Goal: Information Seeking & Learning: Compare options

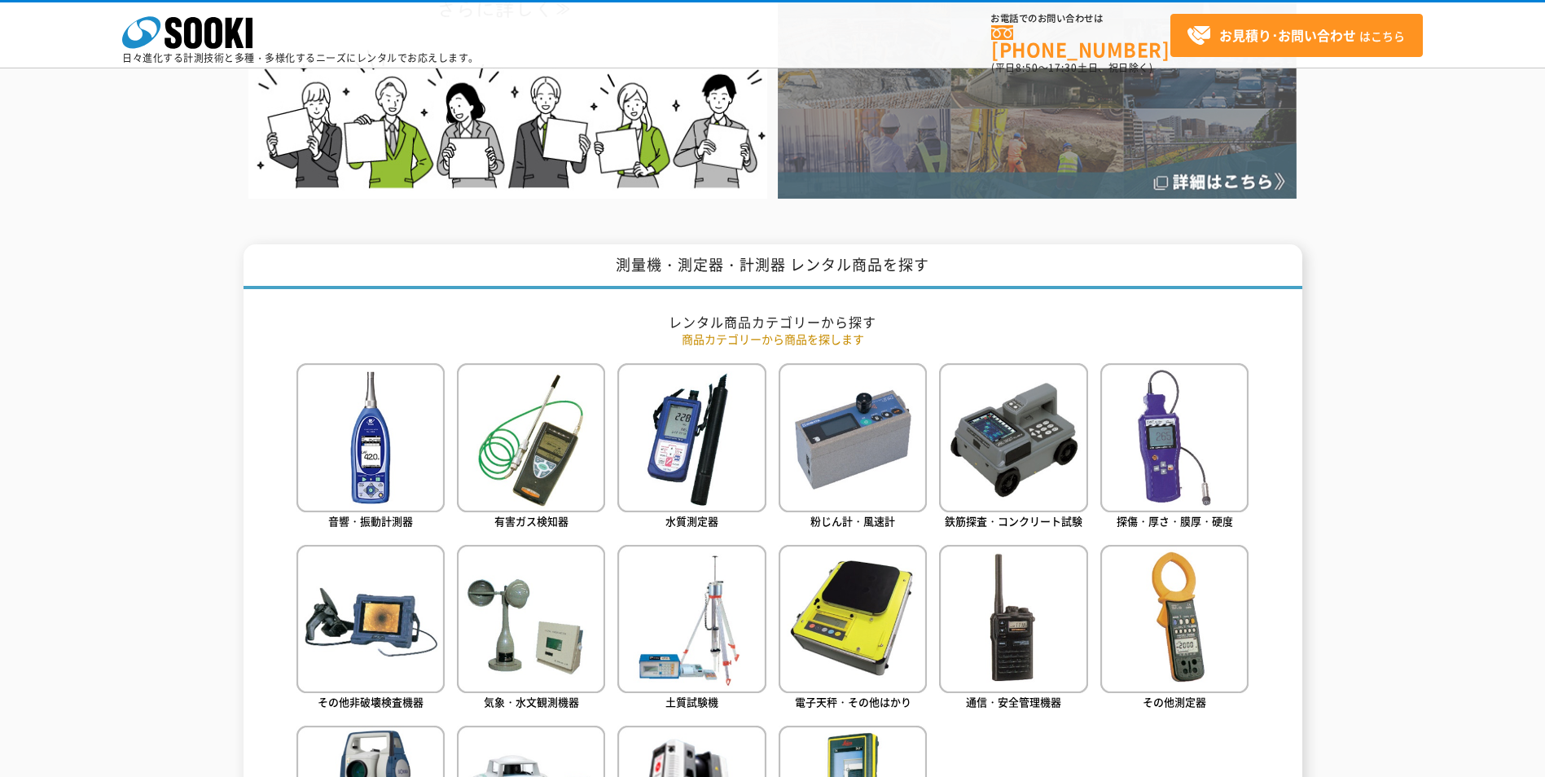
scroll to position [489, 0]
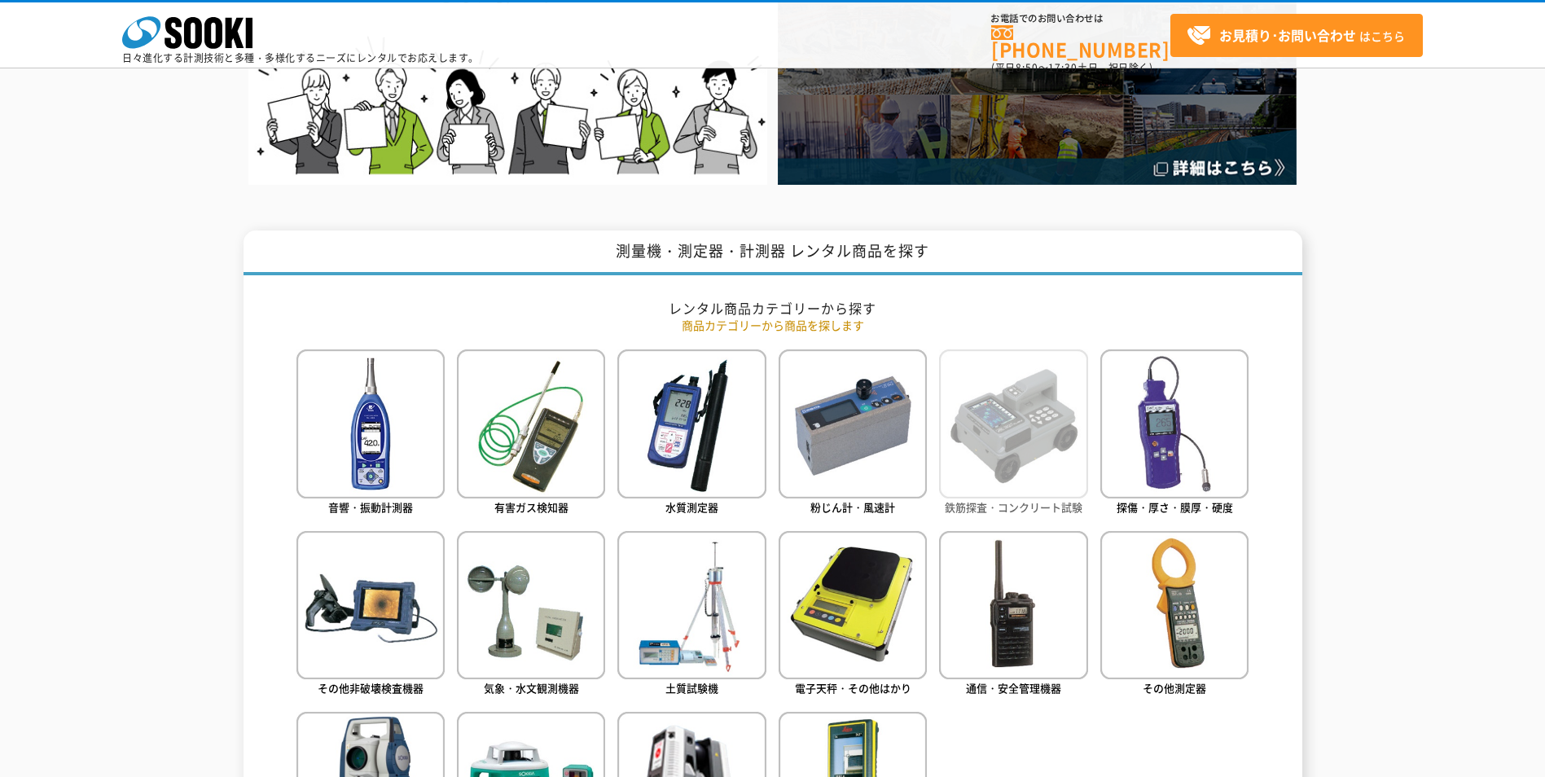
click at [1020, 425] on img at bounding box center [1013, 423] width 148 height 148
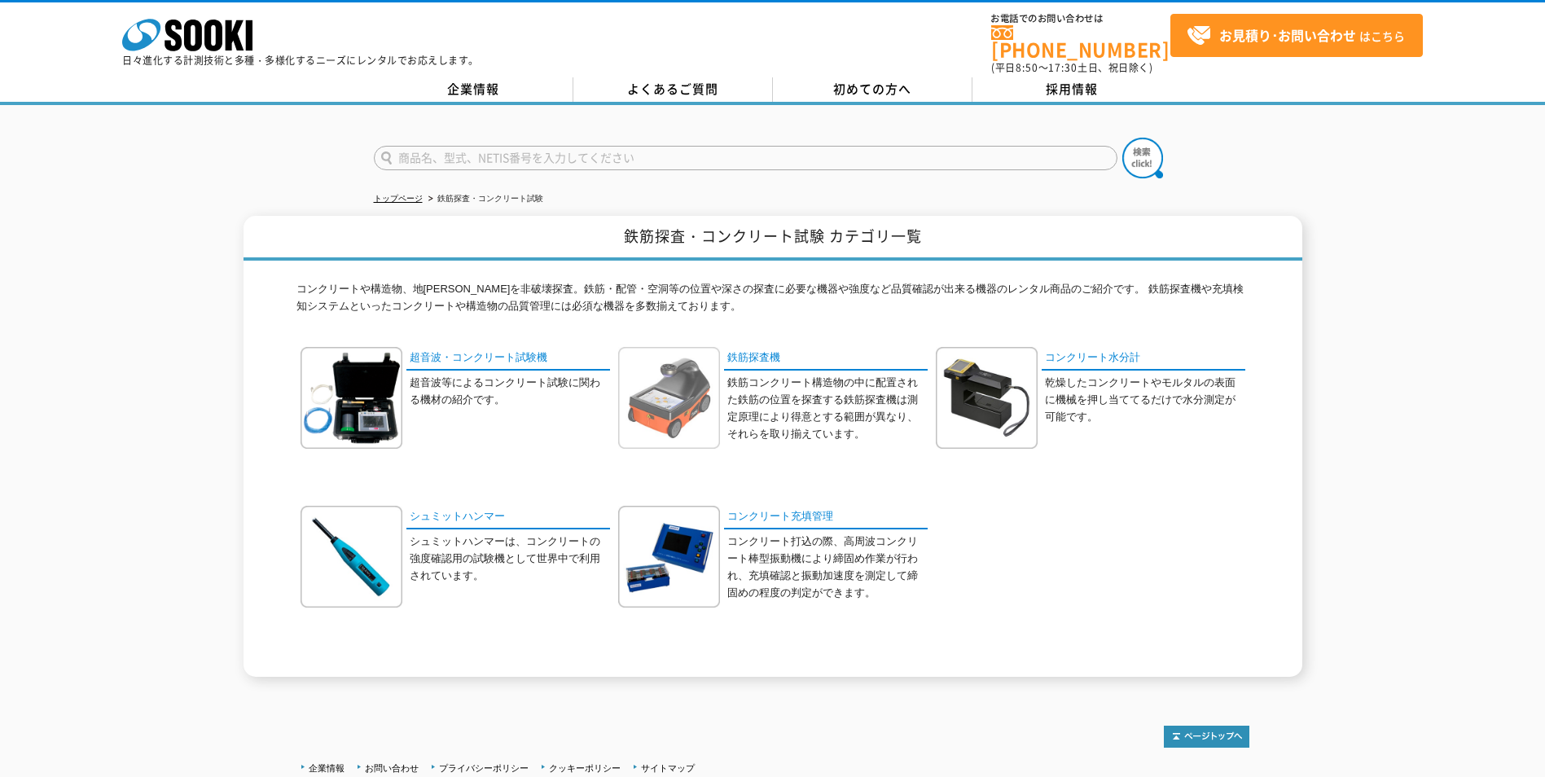
click at [704, 393] on img at bounding box center [669, 398] width 102 height 102
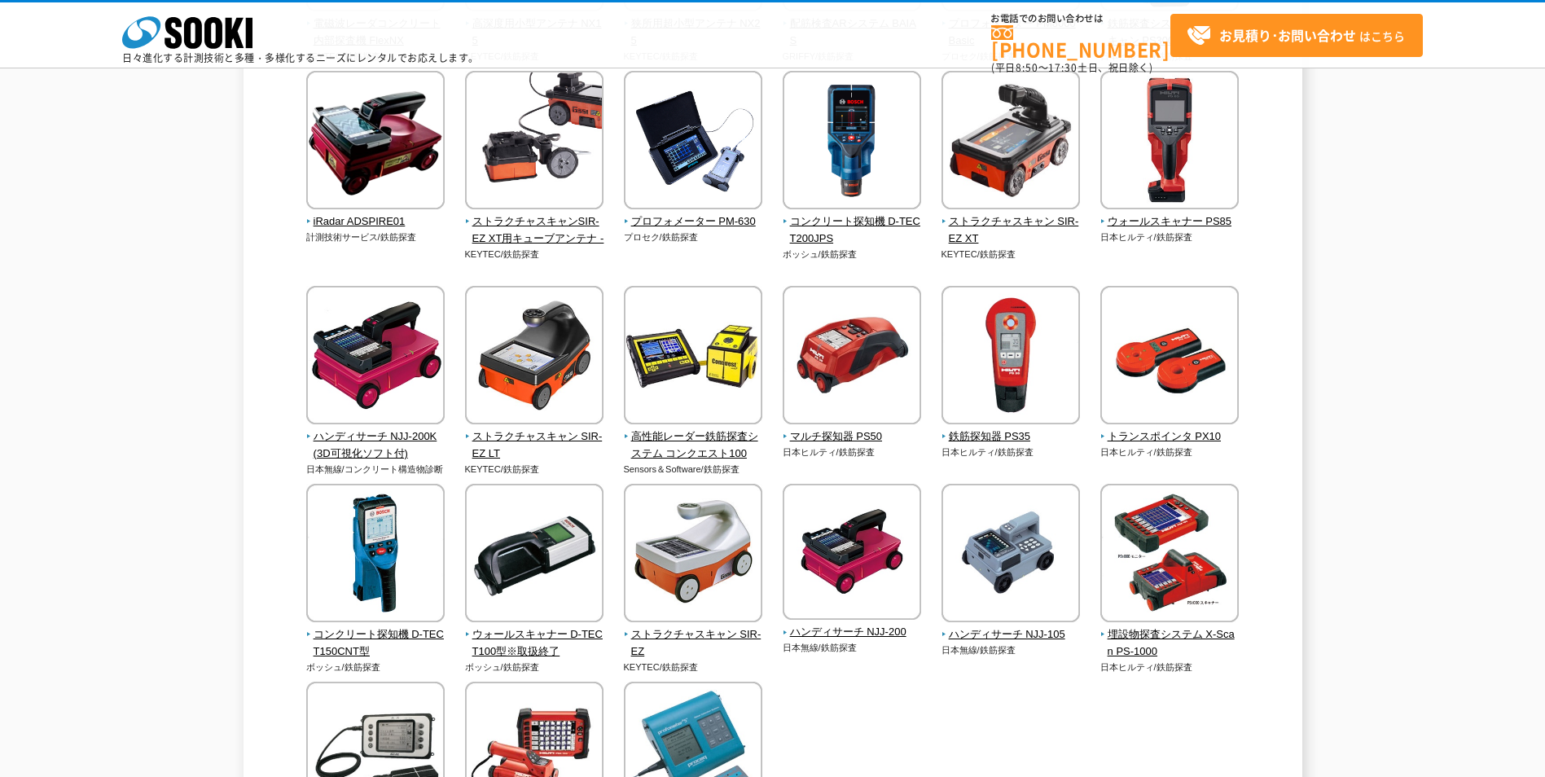
scroll to position [407, 0]
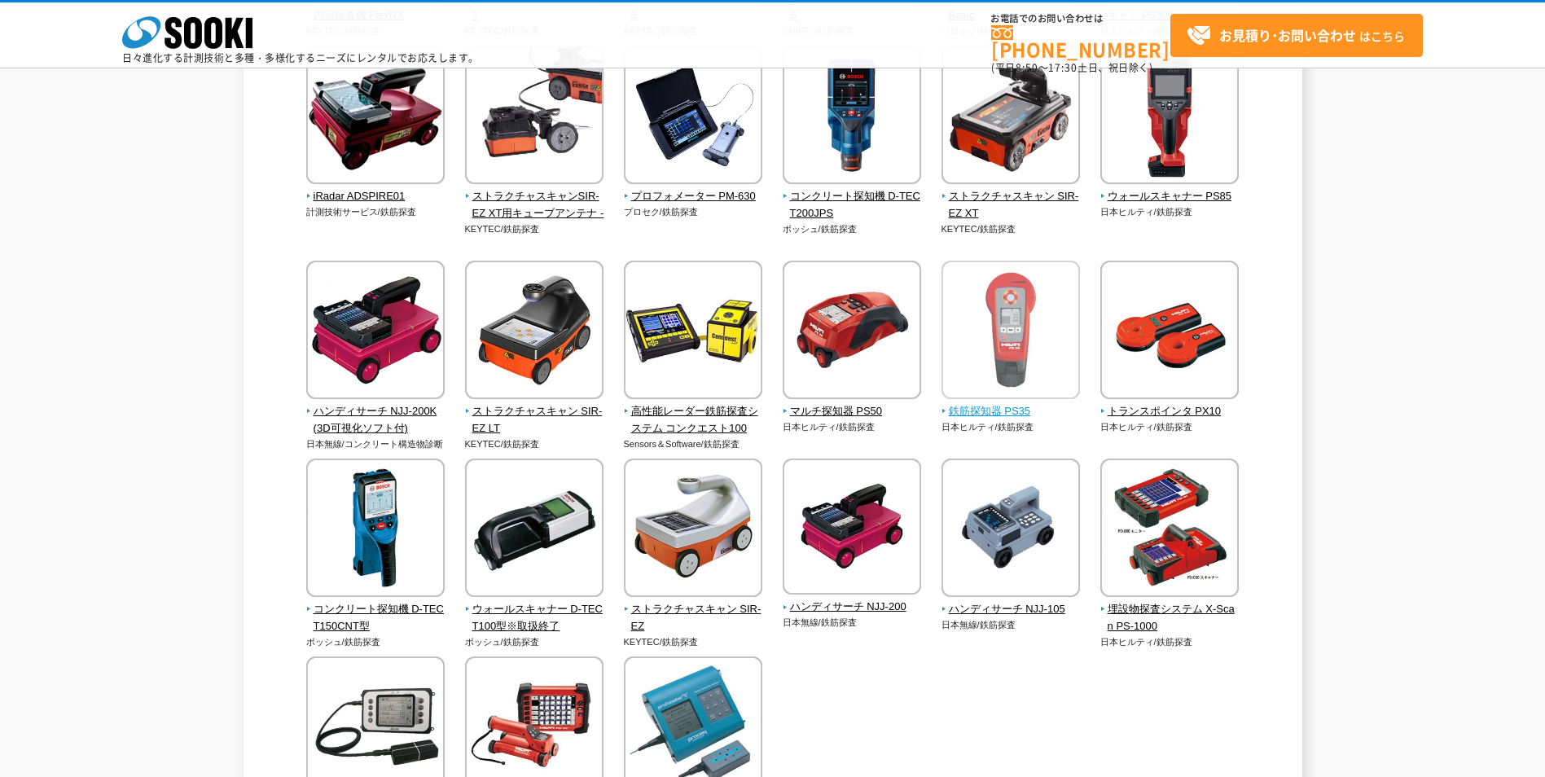
drag, startPoint x: 1009, startPoint y: 332, endPoint x: 1020, endPoint y: 322, distance: 15.0
click at [1009, 332] on img at bounding box center [1010, 332] width 138 height 143
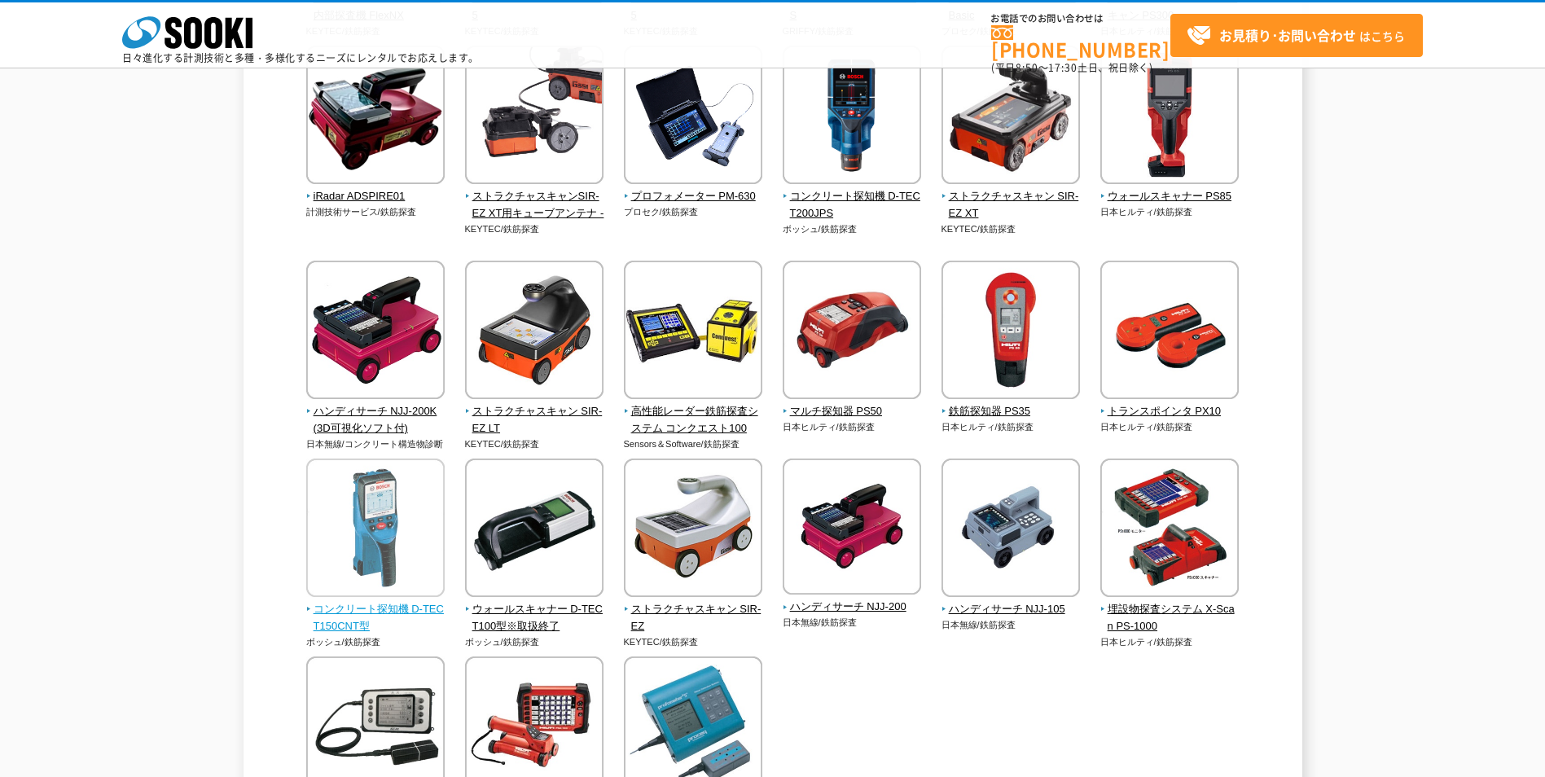
click at [392, 609] on span "コンクリート探知機 D-TECT150CNT型" at bounding box center [375, 618] width 139 height 34
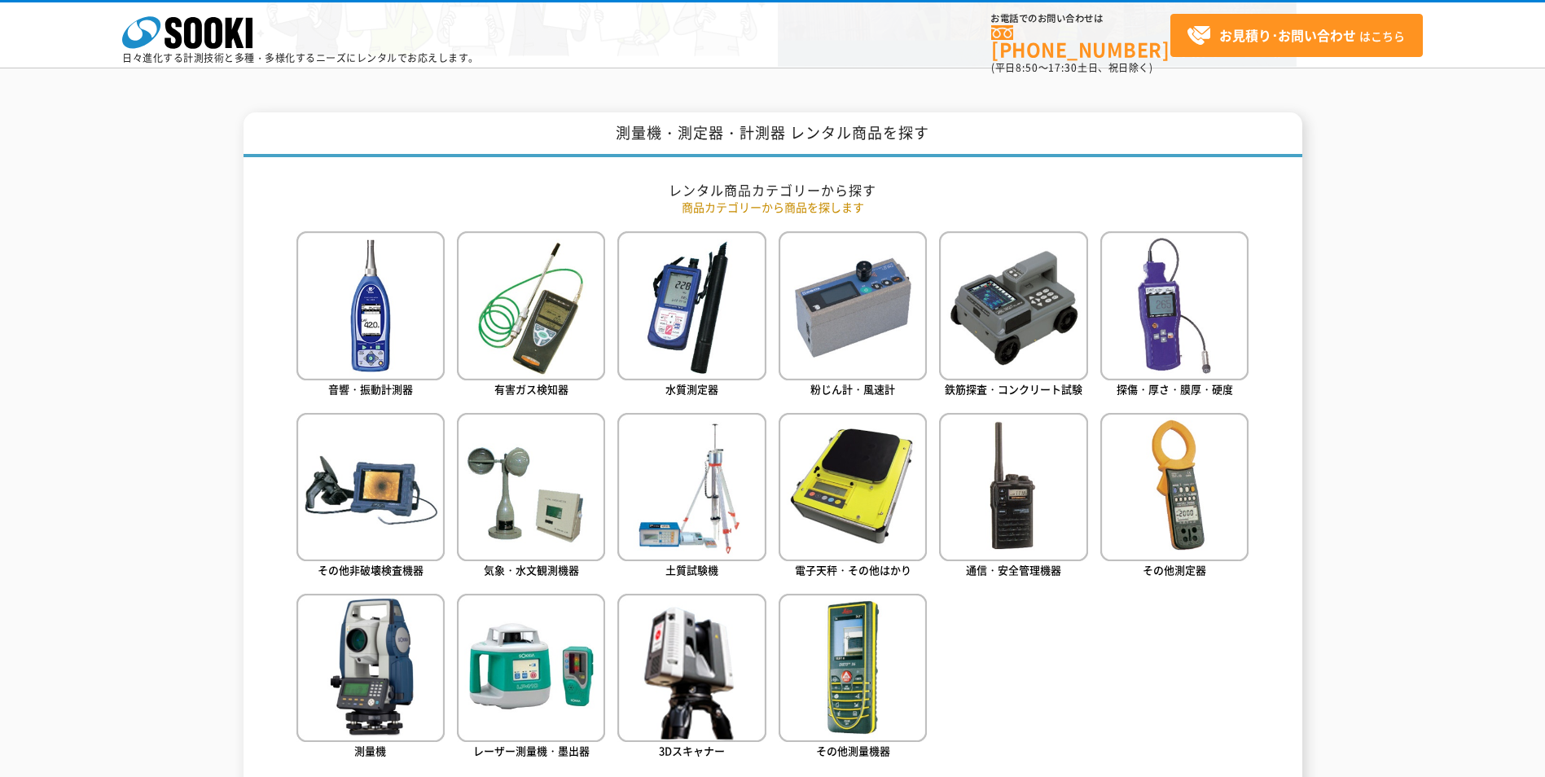
scroll to position [652, 0]
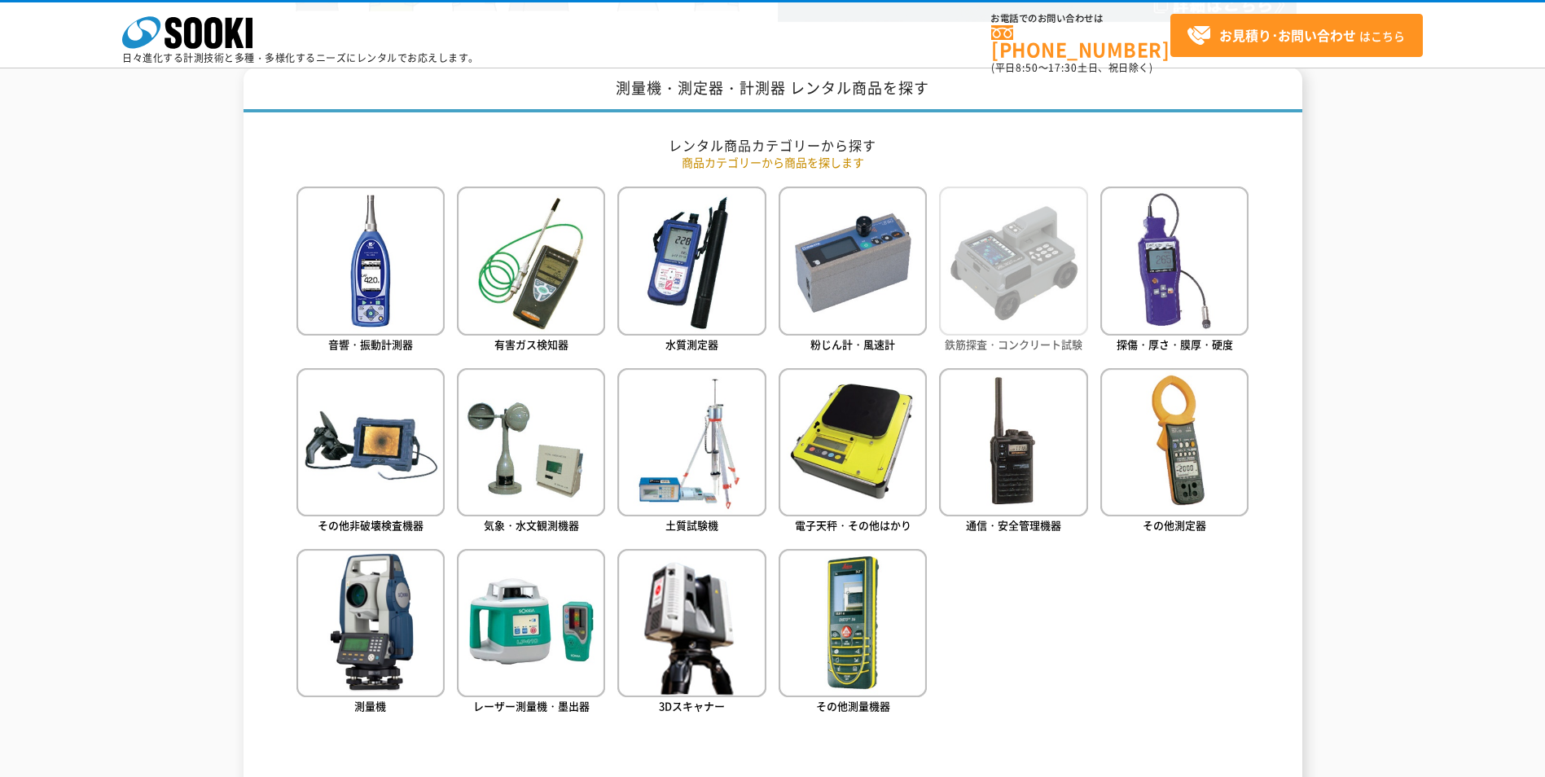
click at [1019, 280] on img at bounding box center [1013, 260] width 148 height 148
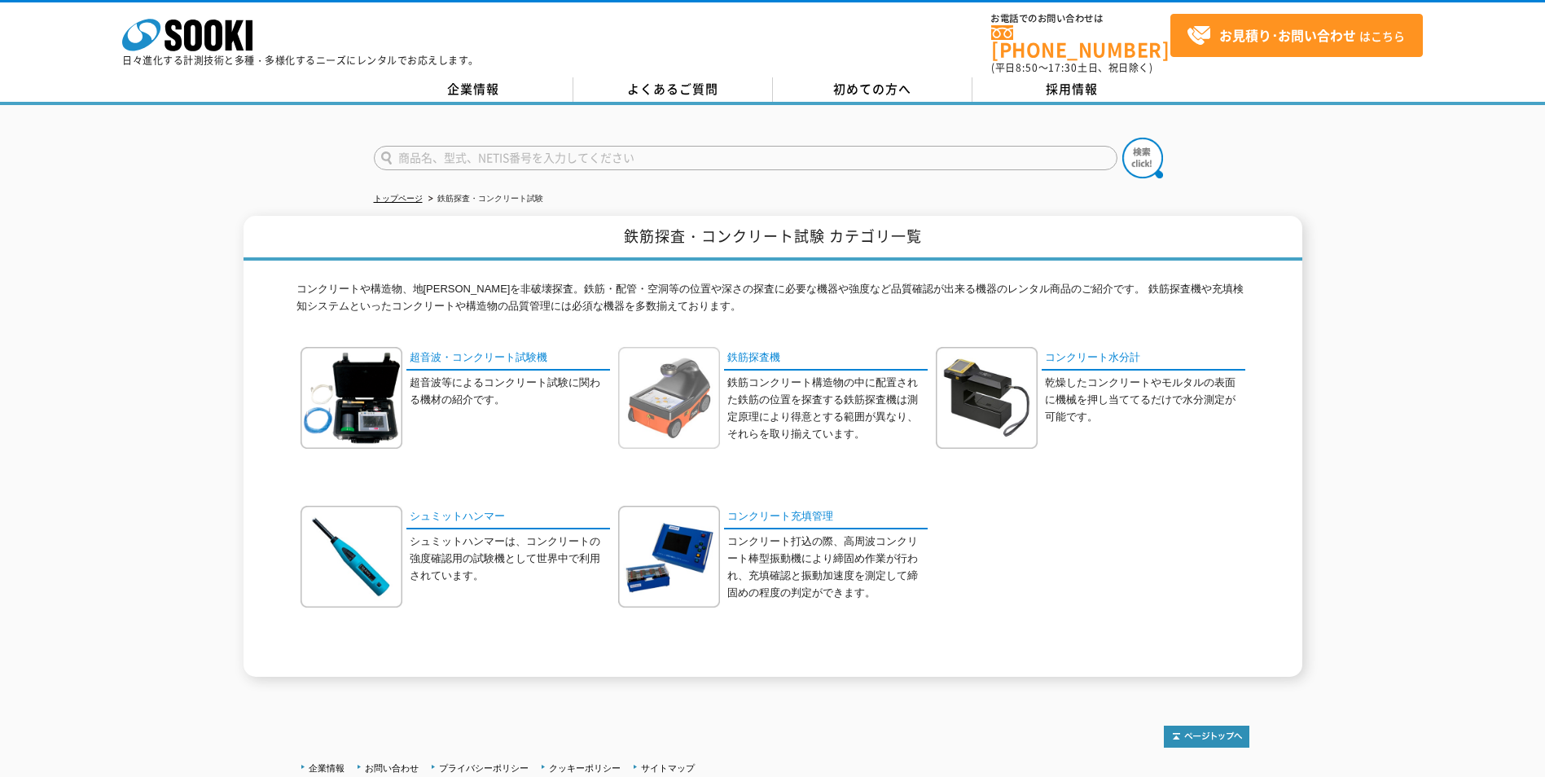
click at [685, 406] on img at bounding box center [669, 398] width 102 height 102
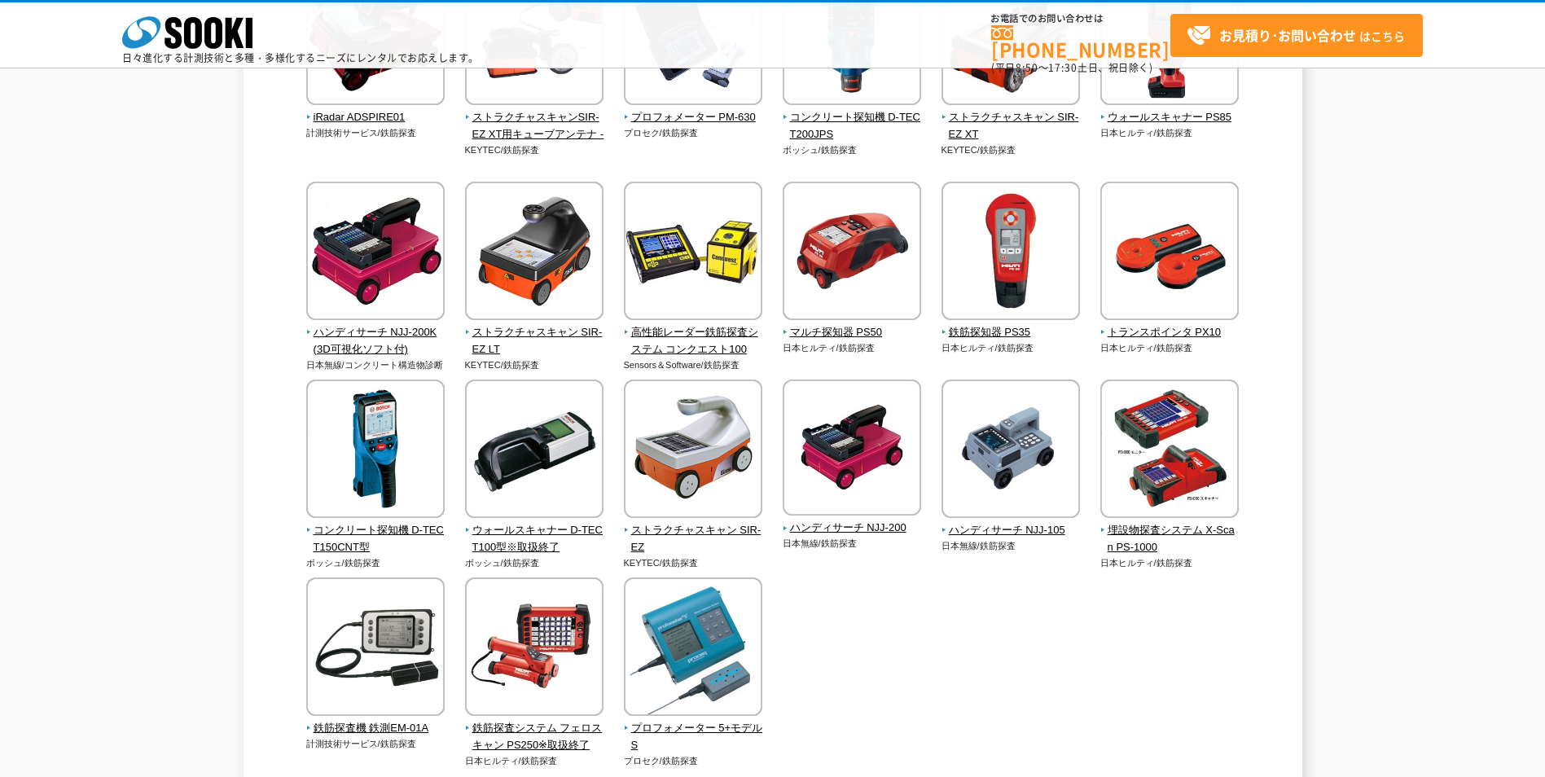
scroll to position [489, 0]
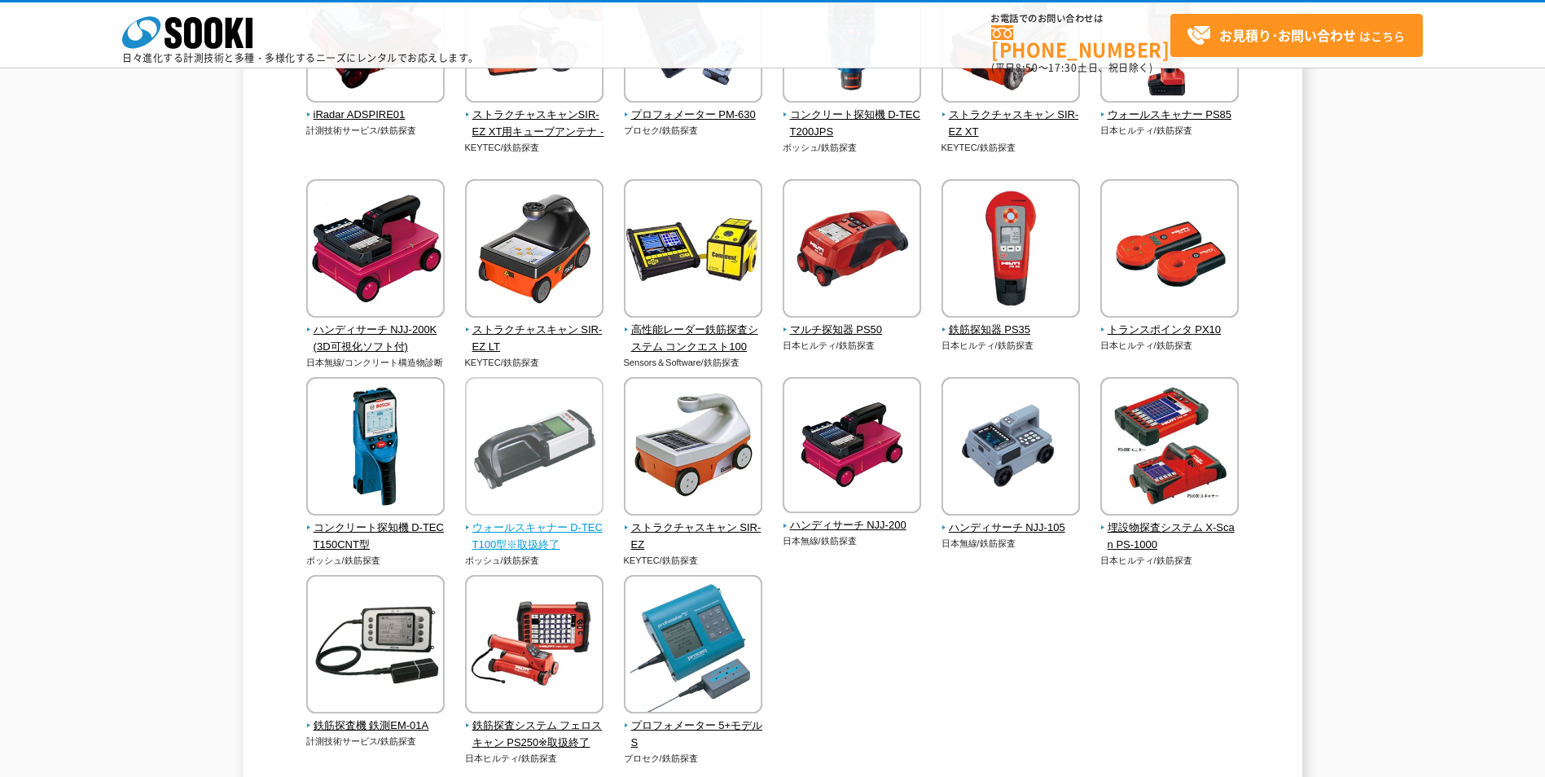
click at [529, 444] on img at bounding box center [534, 448] width 138 height 143
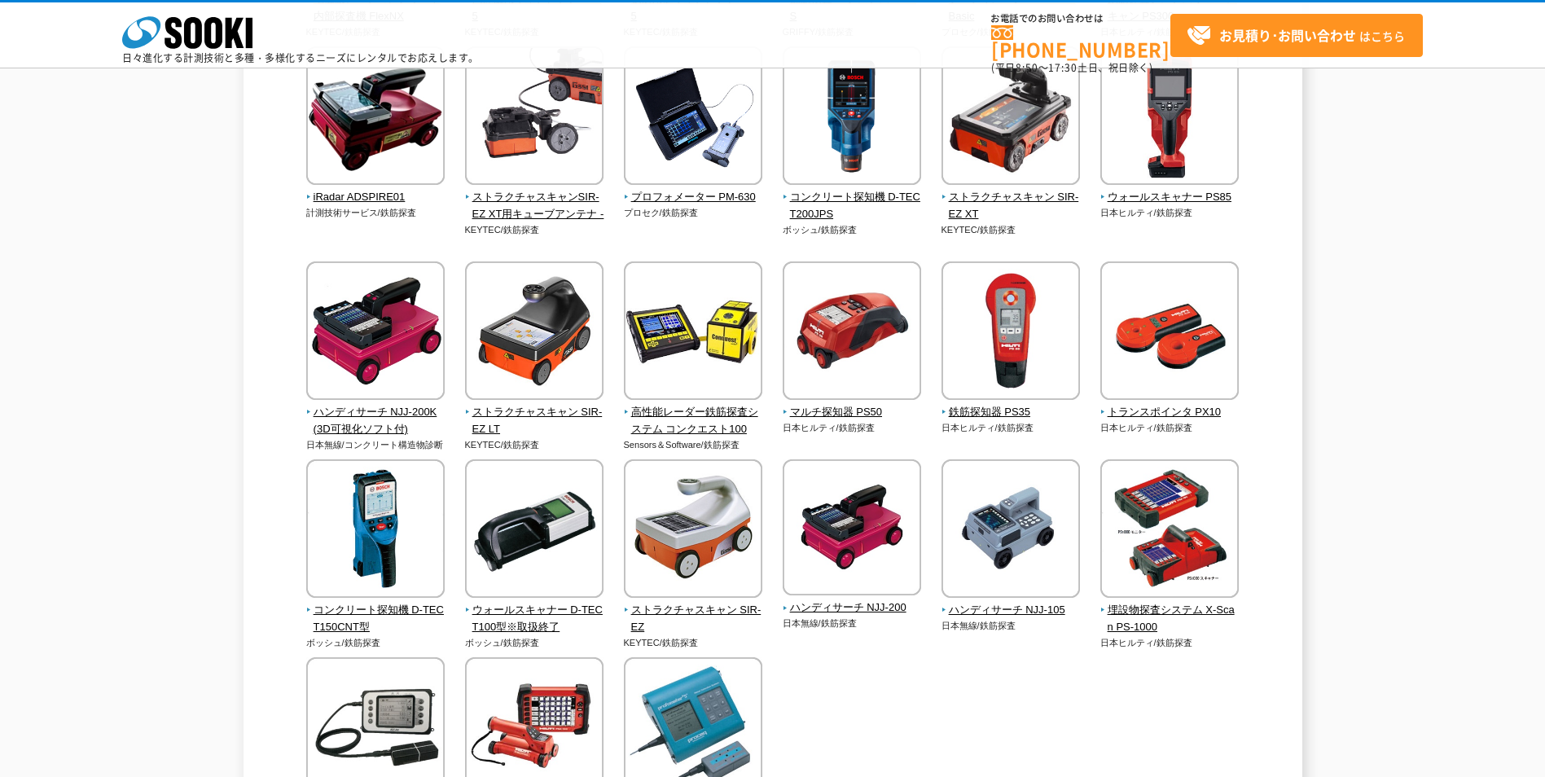
scroll to position [407, 0]
click at [1014, 329] on img at bounding box center [1010, 332] width 138 height 143
click at [378, 548] on img at bounding box center [375, 529] width 138 height 143
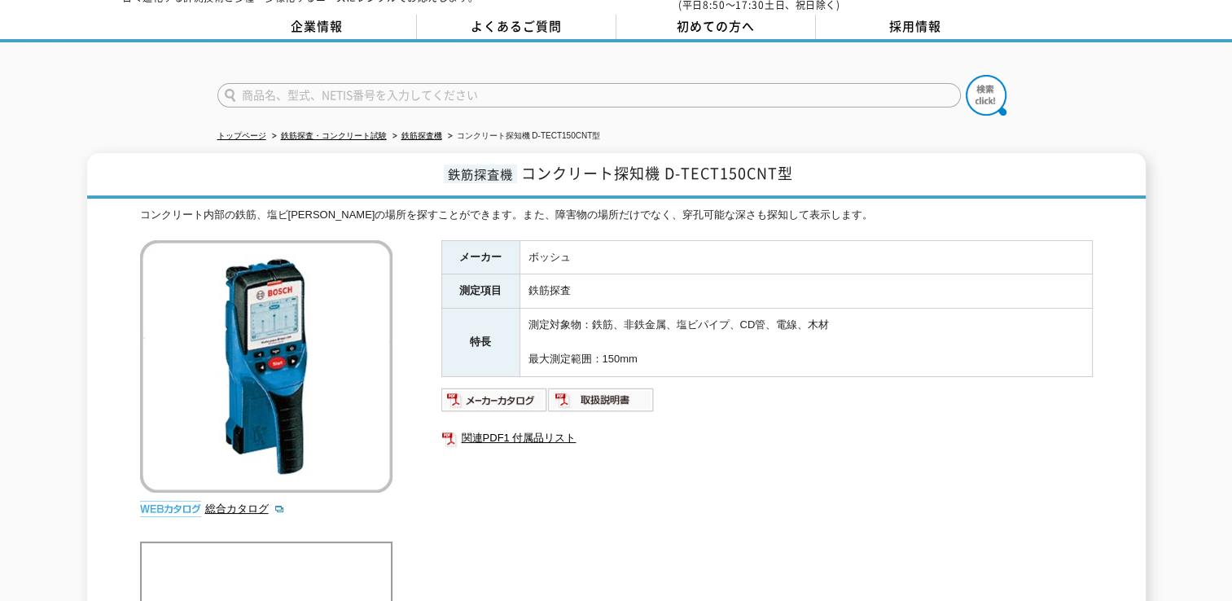
scroll to position [81, 0]
